Goal: Information Seeking & Learning: Stay updated

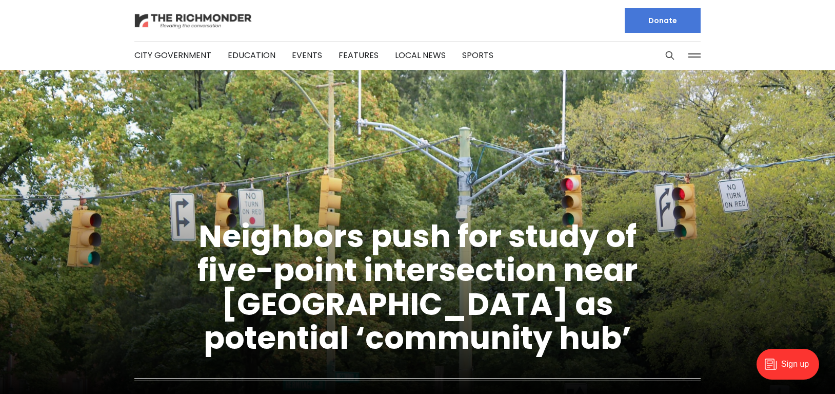
click at [219, 18] on img at bounding box center [193, 21] width 118 height 18
click at [233, 16] on img at bounding box center [193, 21] width 118 height 18
click at [171, 22] on img at bounding box center [193, 21] width 118 height 18
click at [231, 20] on img at bounding box center [193, 21] width 118 height 18
click at [212, 18] on img at bounding box center [193, 21] width 118 height 18
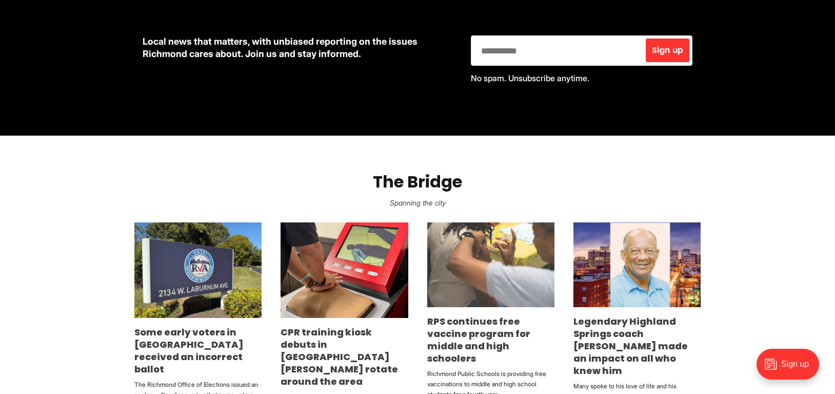
scroll to position [512, 0]
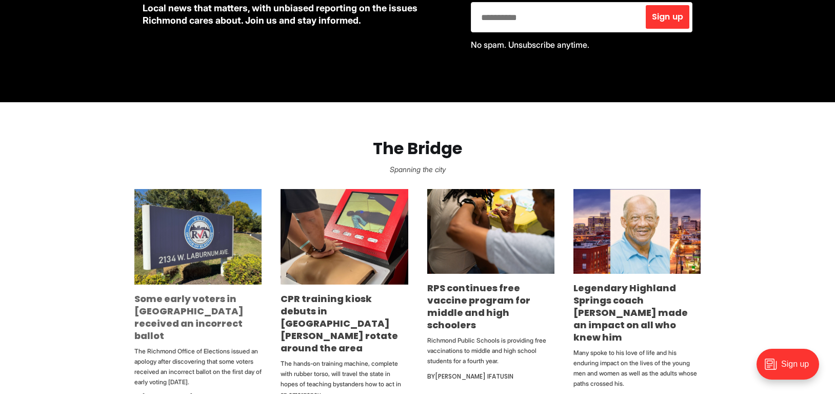
click at [162, 315] on link "Some early voters in [GEOGRAPHIC_DATA] received an incorrect ballot" at bounding box center [188, 317] width 109 height 50
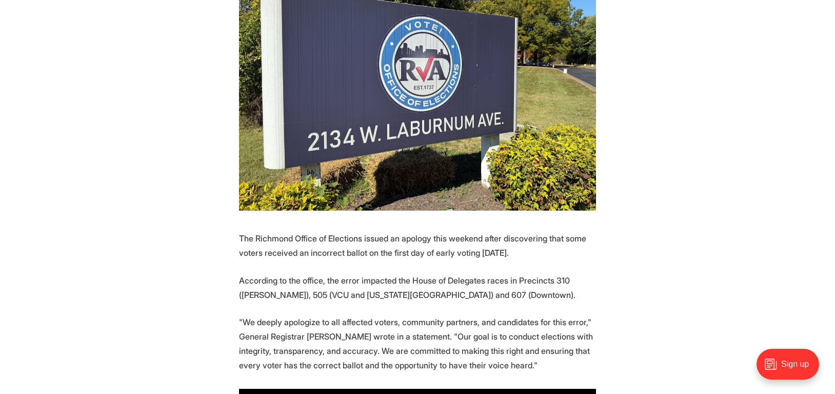
scroll to position [358, 0]
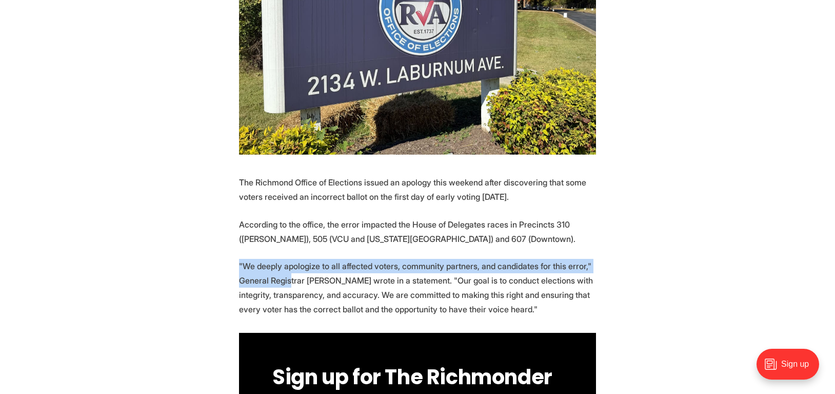
drag, startPoint x: 289, startPoint y: 254, endPoint x: 231, endPoint y: 248, distance: 58.8
click at [249, 259] on p ""We deeply apologize to all affected voters, community partners, and candidates…" at bounding box center [417, 287] width 357 height 57
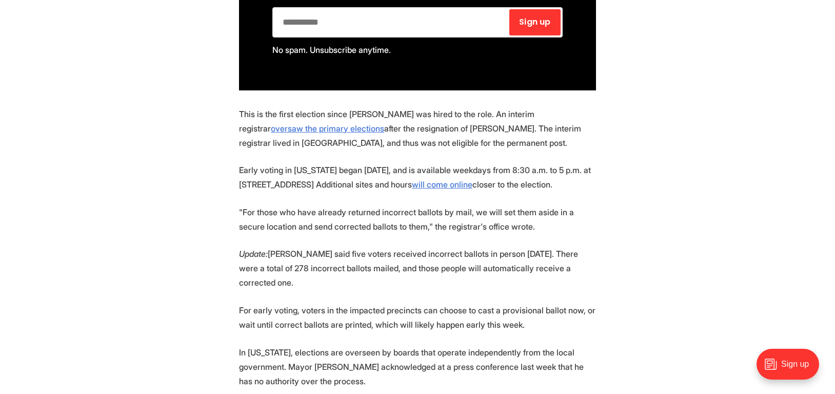
scroll to position [795, 0]
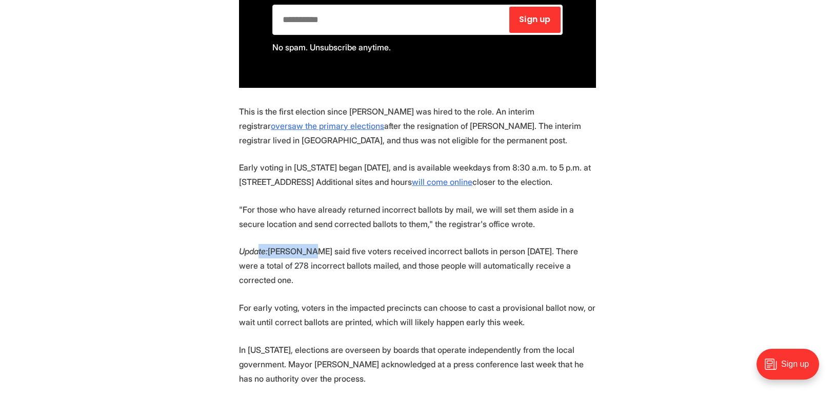
drag, startPoint x: 308, startPoint y: 236, endPoint x: 259, endPoint y: 235, distance: 49.8
click at [259, 244] on p "Update: [PERSON_NAME] said five voters received incorrect ballots in person [DA…" at bounding box center [417, 265] width 357 height 43
click at [262, 248] on p "Update: [PERSON_NAME] said five voters received incorrect ballots in person [DA…" at bounding box center [417, 265] width 357 height 43
click at [264, 258] on section "The Richmond Office of Elections issued an apology this weekend after discoveri…" at bounding box center [417, 292] width 835 height 1111
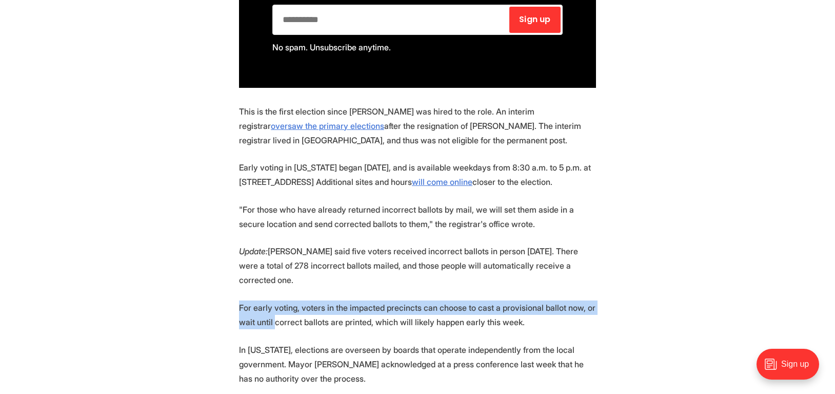
drag, startPoint x: 272, startPoint y: 288, endPoint x: 236, endPoint y: 269, distance: 41.3
click at [236, 269] on section "The Richmond Office of Elections issued an apology this weekend after discoveri…" at bounding box center [417, 292] width 835 height 1111
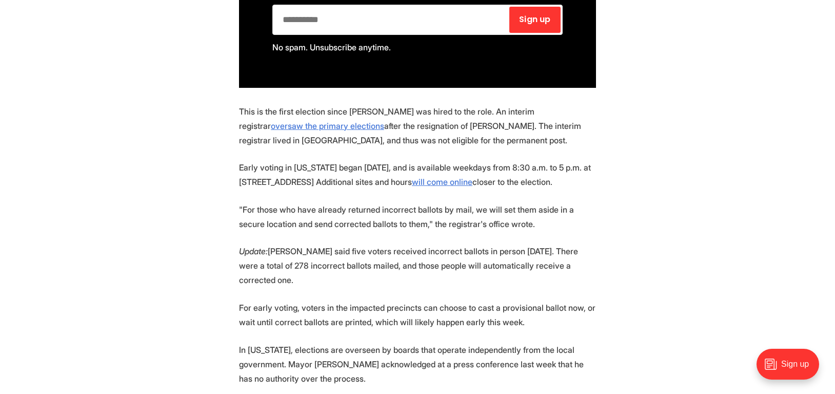
click at [246, 300] on p "For early voting, voters in the impacted precincts can choose to cast a provisi…" at bounding box center [417, 314] width 357 height 29
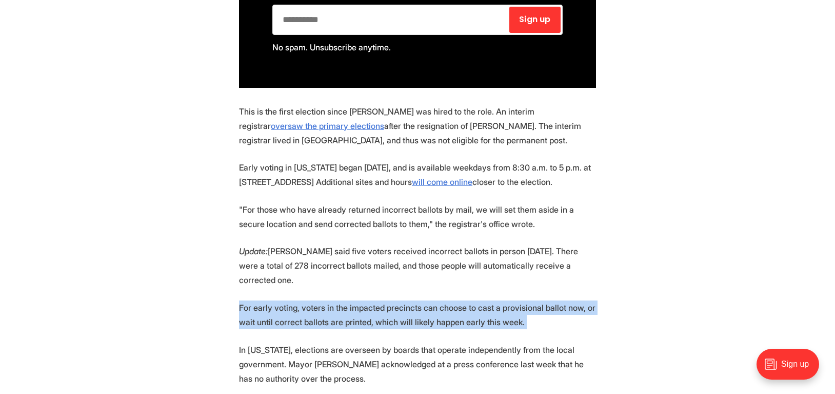
drag, startPoint x: 277, startPoint y: 304, endPoint x: 214, endPoint y: 258, distance: 77.8
click at [207, 259] on section "The Richmond Office of Elections issued an apology this weekend after discoveri…" at bounding box center [417, 292] width 835 height 1111
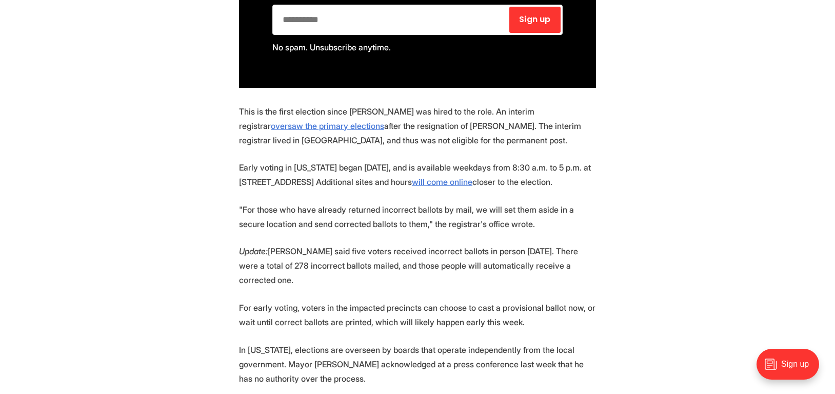
click at [264, 244] on p "Update: [PERSON_NAME] said five voters received incorrect ballots in person [DA…" at bounding box center [417, 265] width 357 height 43
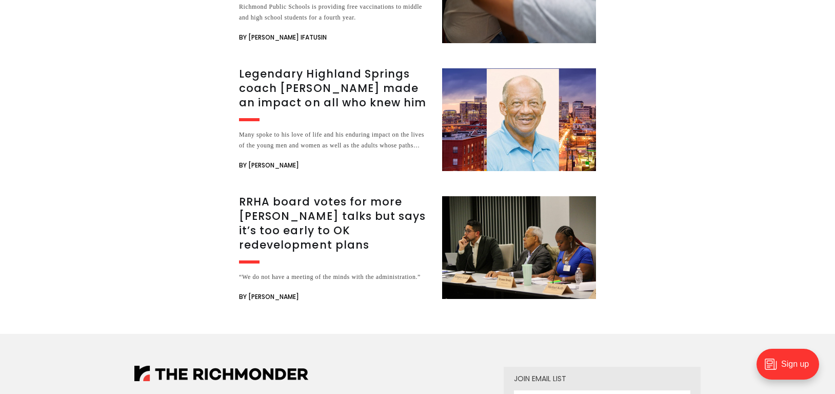
scroll to position [2023, 0]
